Goal: Check status: Check status

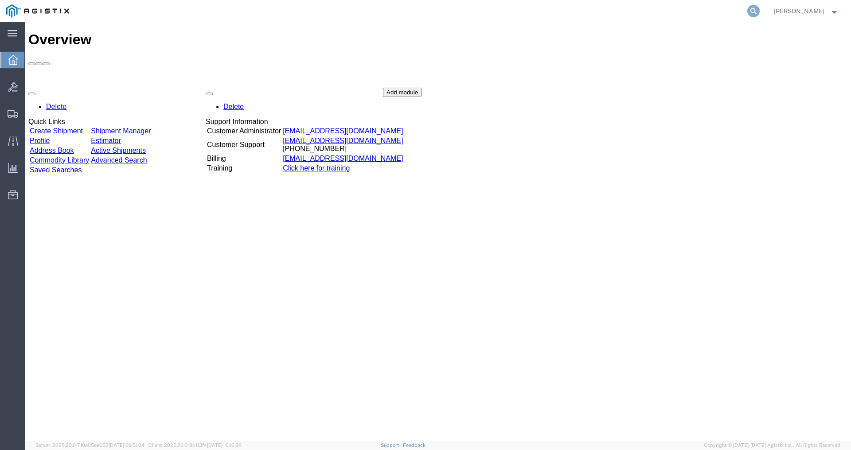
click at [760, 10] on icon at bounding box center [753, 11] width 12 height 12
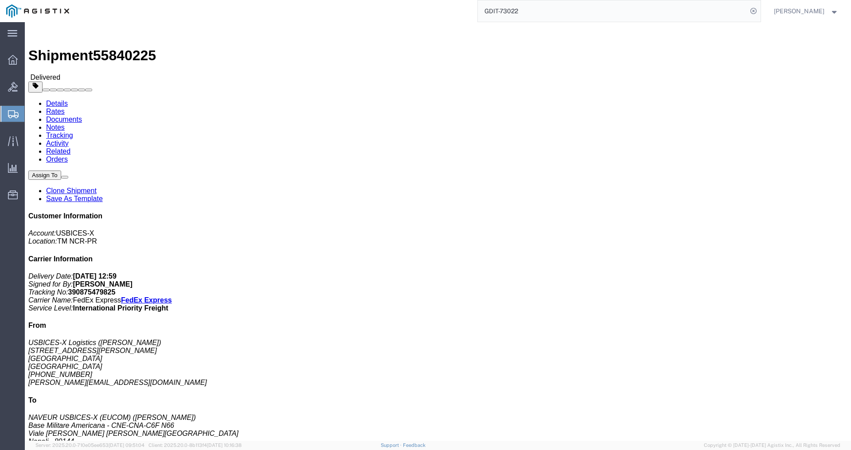
click at [540, 11] on input "GDIT-73022" at bounding box center [613, 10] width 270 height 21
click div "1 Pallet(s) Standard (Not Stackable) Total weight: 282.00 ( 369.00 dim ) LBS Tr…"
click at [532, 12] on input "GDIT-71798" at bounding box center [613, 10] width 270 height 21
type input "GDIT-73022"
